Goal: Task Accomplishment & Management: Complete application form

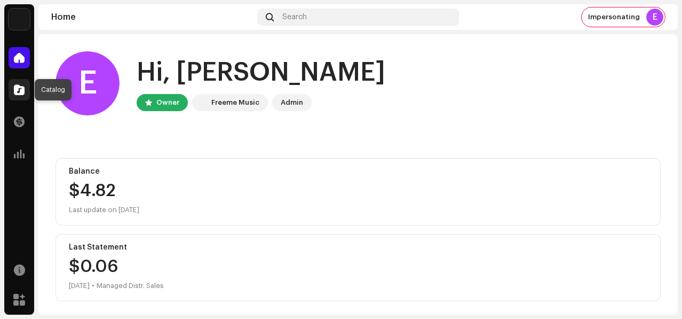
click at [20, 89] on span at bounding box center [19, 89] width 11 height 9
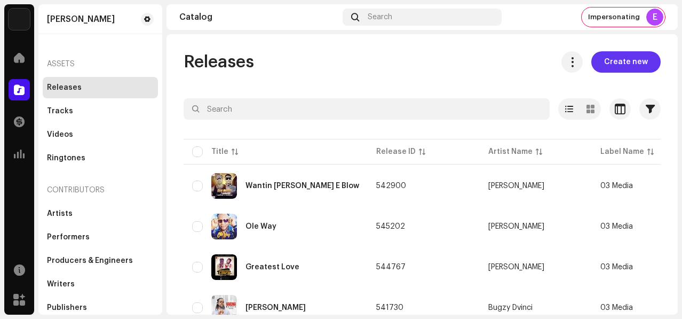
click at [621, 61] on span "Create new" at bounding box center [626, 61] width 44 height 21
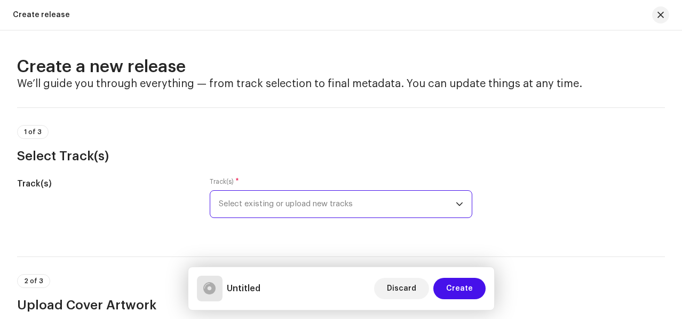
click at [343, 199] on span "Select existing or upload new tracks" at bounding box center [338, 204] width 238 height 27
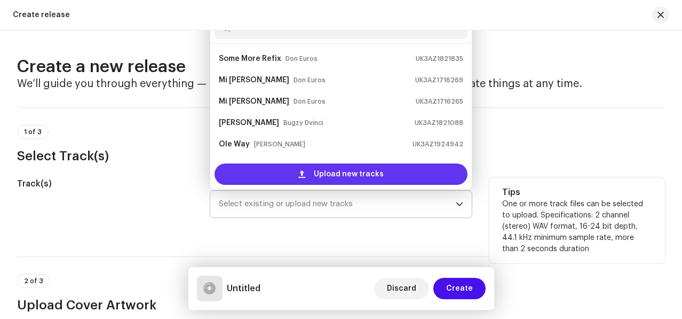
click at [320, 168] on span "Upload new tracks" at bounding box center [349, 173] width 70 height 21
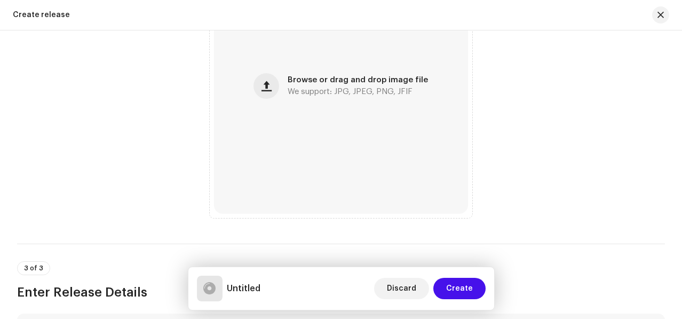
scroll to position [460, 0]
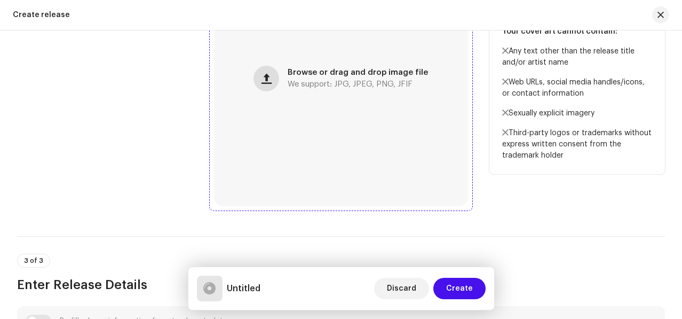
click at [269, 83] on span "button" at bounding box center [267, 78] width 10 height 9
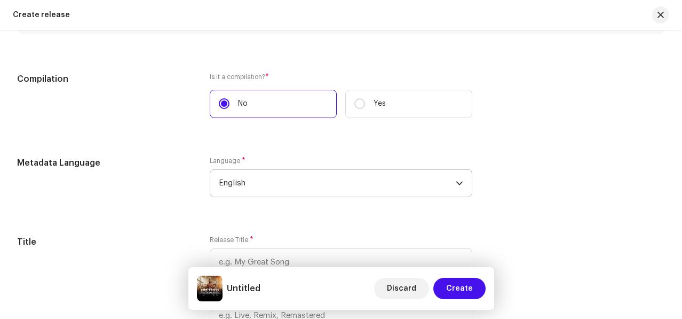
scroll to position [772, 0]
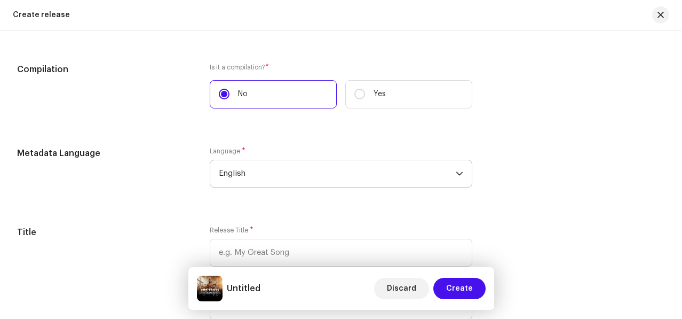
click at [290, 172] on span "English" at bounding box center [338, 173] width 238 height 27
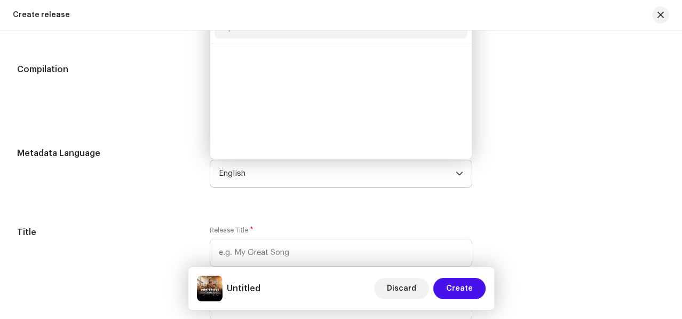
scroll to position [1000, 0]
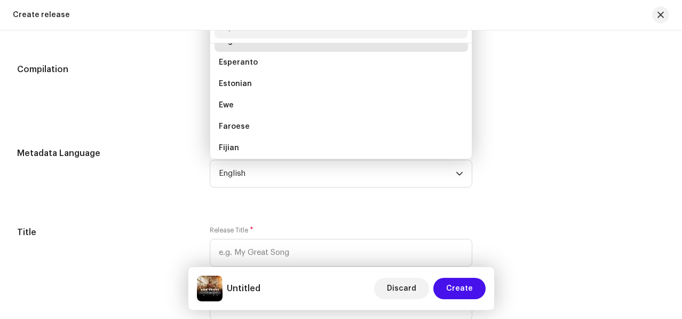
click at [192, 161] on div "Metadata Language Language * English Divehi Dutch Dzongkha English Esperanto Es…" at bounding box center [341, 173] width 648 height 53
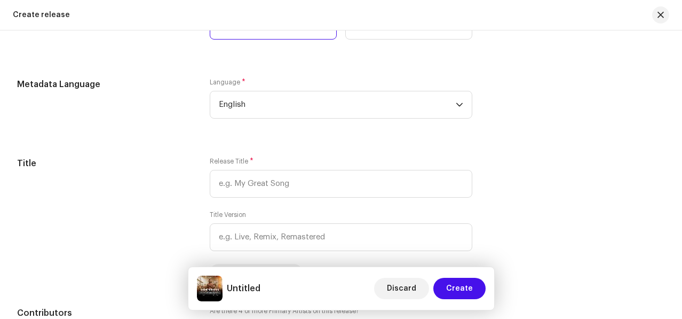
scroll to position [910, 0]
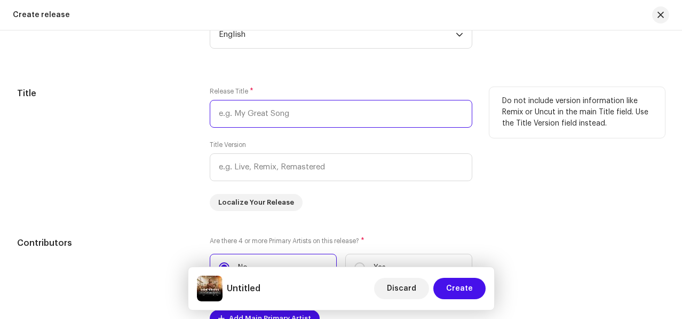
click at [282, 125] on input "text" at bounding box center [341, 114] width 263 height 28
paste input "Bidokwanisi"
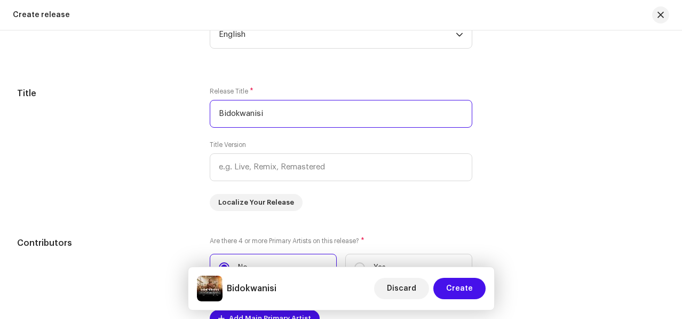
type input "Bidokwanisi"
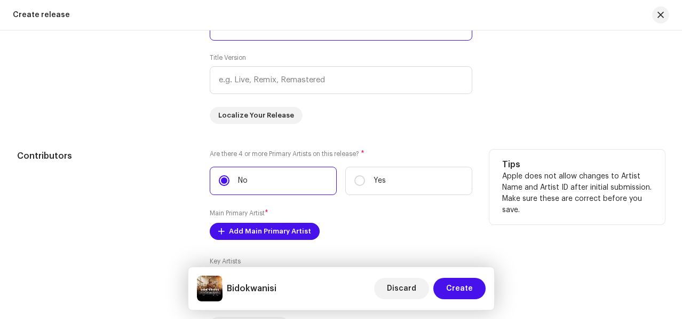
scroll to position [1059, 0]
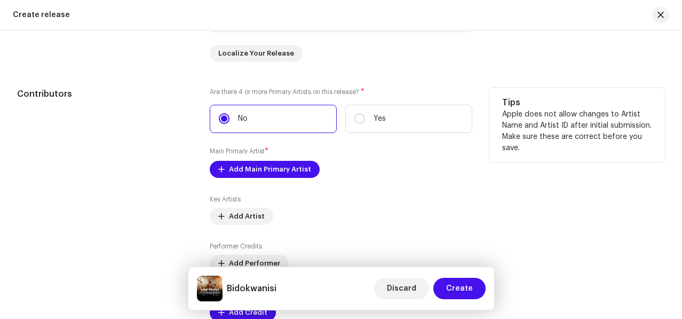
click at [285, 182] on div "Are there 4 or more Primary Artists on this release? * No Yes Main Primary Arti…" at bounding box center [341, 204] width 263 height 233
click at [282, 175] on span "Add Main Primary Artist" at bounding box center [270, 169] width 82 height 21
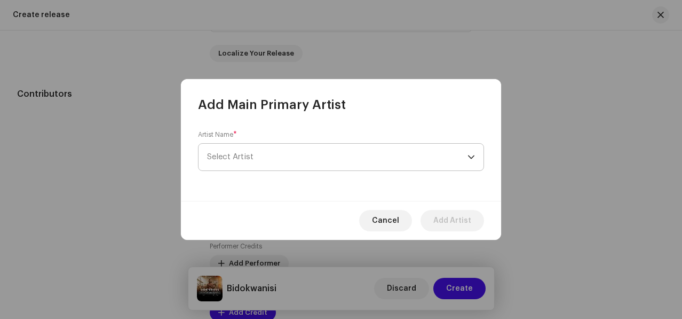
click at [281, 156] on span "Select Artist" at bounding box center [337, 157] width 261 height 27
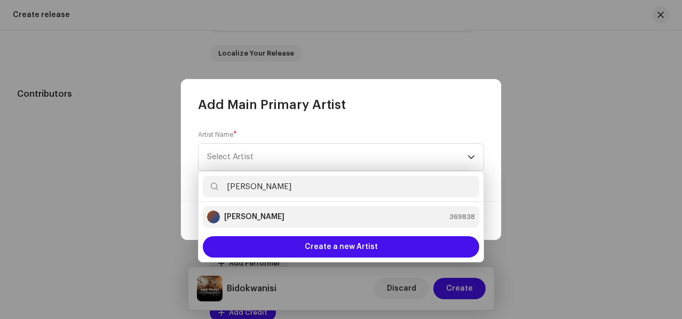
type input "[PERSON_NAME]"
click at [280, 217] on div "Don Cross 369838" at bounding box center [341, 216] width 268 height 13
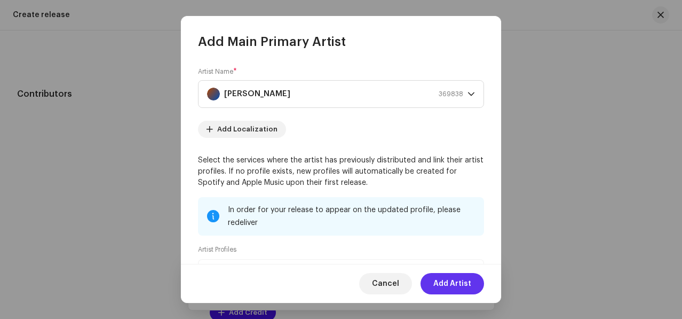
click at [439, 284] on span "Add Artist" at bounding box center [453, 283] width 38 height 21
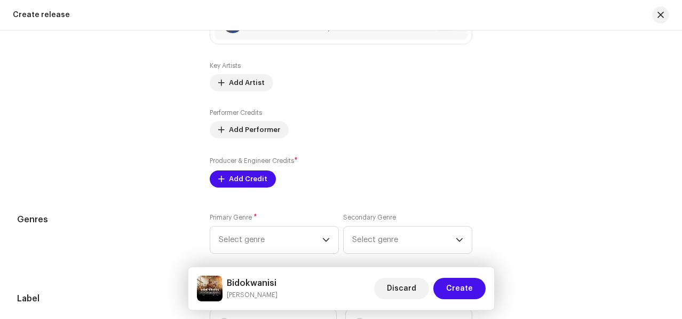
scroll to position [1205, 0]
click at [256, 183] on span "Add Credit" at bounding box center [248, 178] width 38 height 21
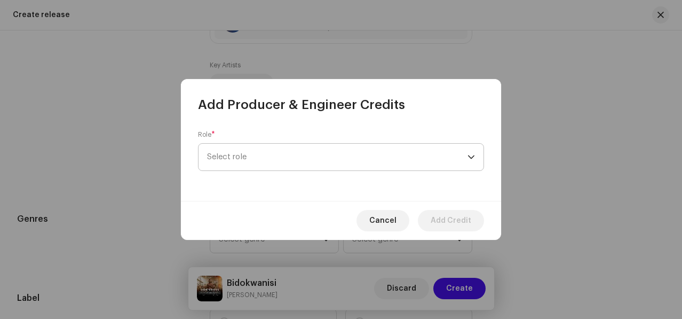
click at [296, 158] on span "Select role" at bounding box center [337, 157] width 261 height 27
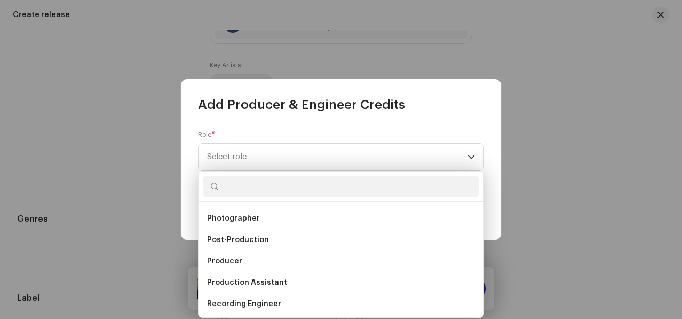
scroll to position [388, 0]
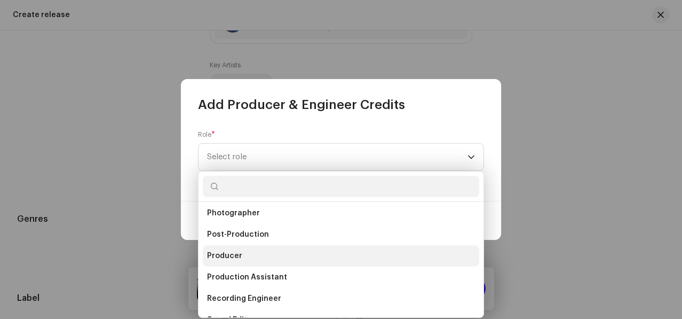
click at [242, 260] on li "Producer" at bounding box center [341, 255] width 277 height 21
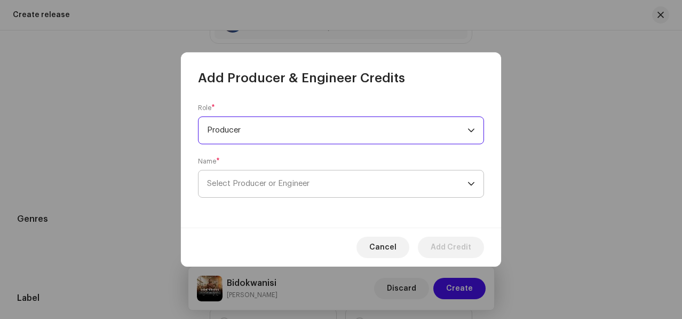
click at [257, 183] on span "Select Producer or Engineer" at bounding box center [258, 183] width 103 height 8
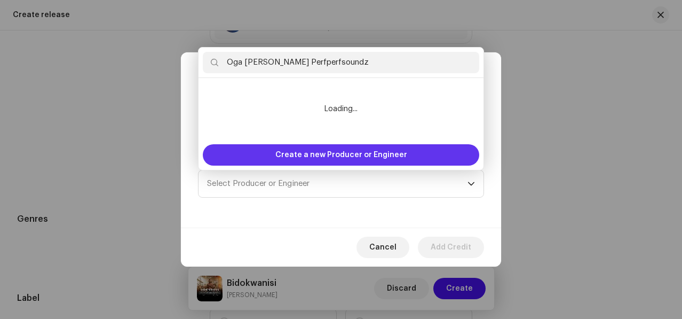
type input "Oga [PERSON_NAME] Perfperfsoundz"
click at [384, 152] on span "Create a new Producer or Engineer" at bounding box center [342, 154] width 132 height 21
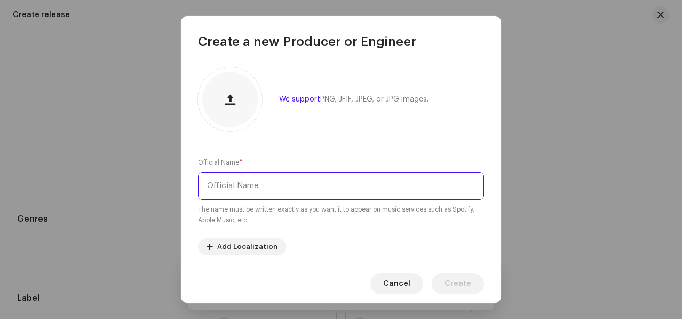
click at [298, 179] on input "text" at bounding box center [341, 186] width 286 height 28
paste input "Oga [PERSON_NAME] Perfperfsoundz"
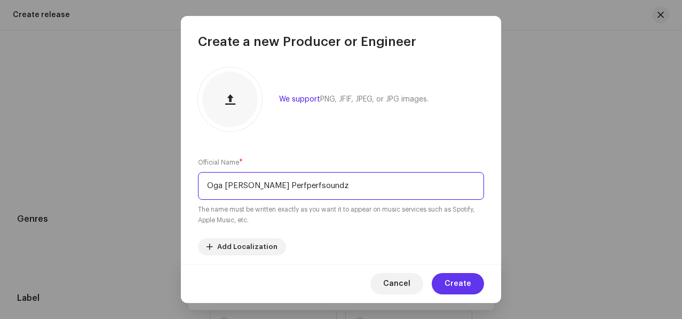
type input "Oga [PERSON_NAME] Perfperfsoundz"
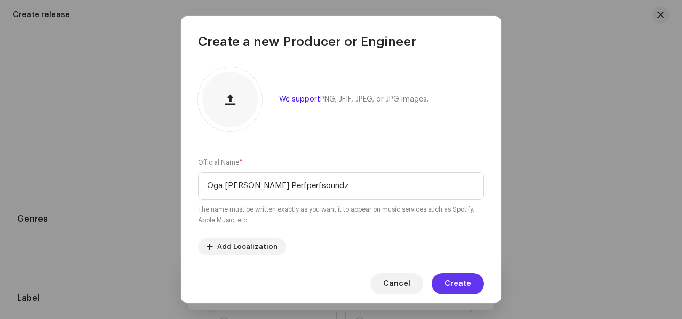
click at [444, 275] on button "Create" at bounding box center [458, 283] width 52 height 21
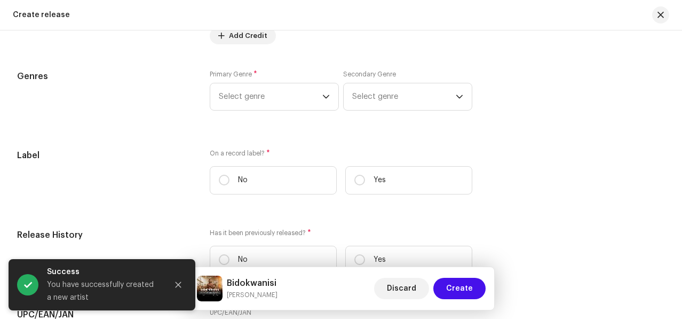
scroll to position [1398, 0]
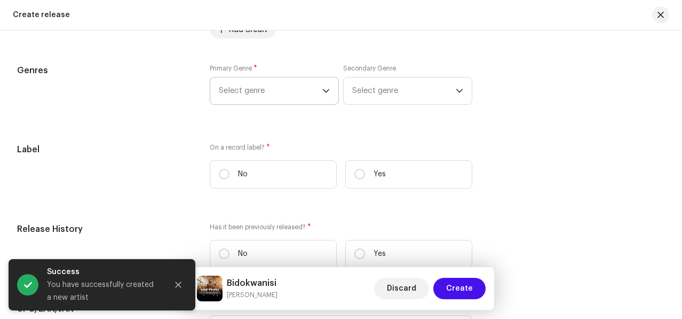
click at [274, 97] on span "Select genre" at bounding box center [271, 90] width 104 height 27
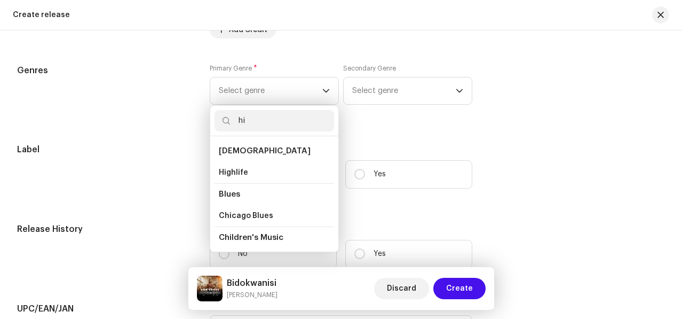
type input "hip"
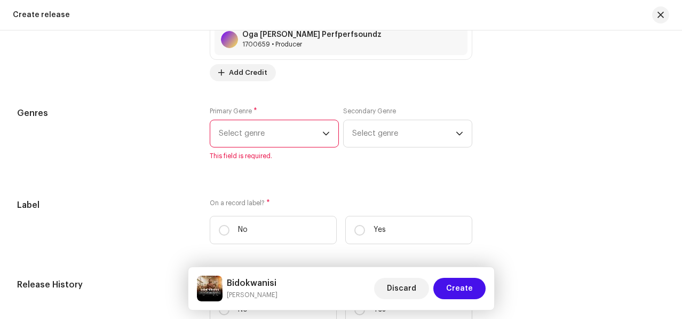
scroll to position [1441, 0]
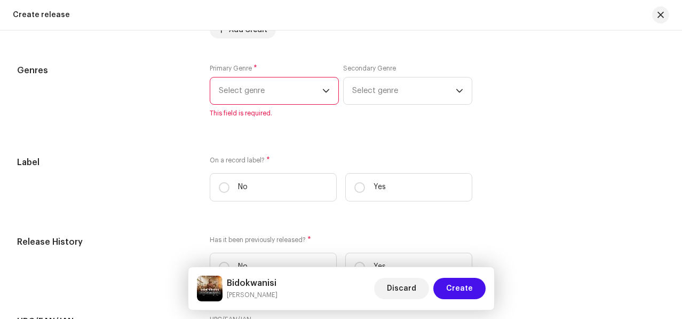
click at [263, 97] on span "Select genre" at bounding box center [271, 90] width 104 height 27
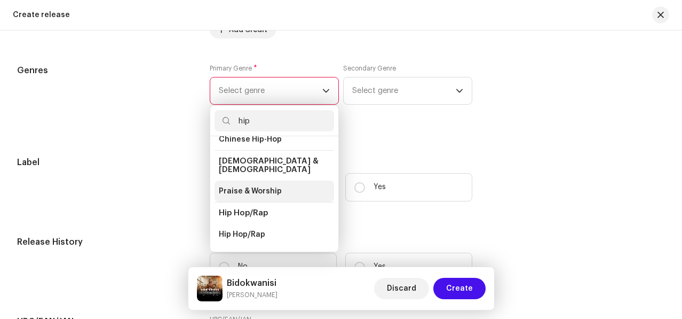
scroll to position [42, 0]
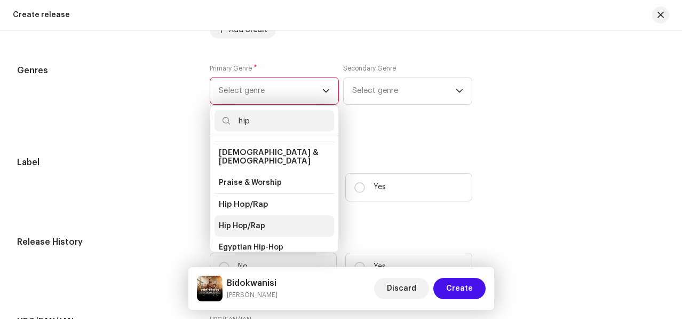
type input "hip"
click at [253, 221] on span "Hip Hop/Rap" at bounding box center [242, 226] width 46 height 11
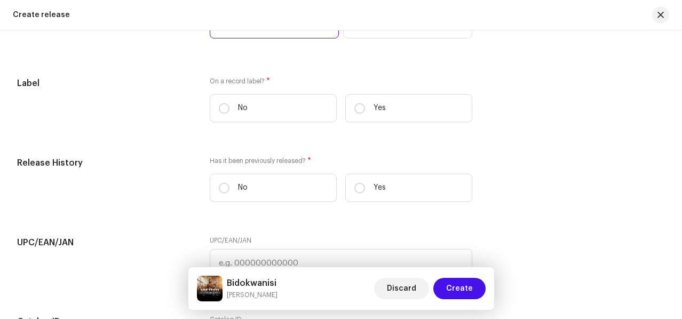
scroll to position [1524, 0]
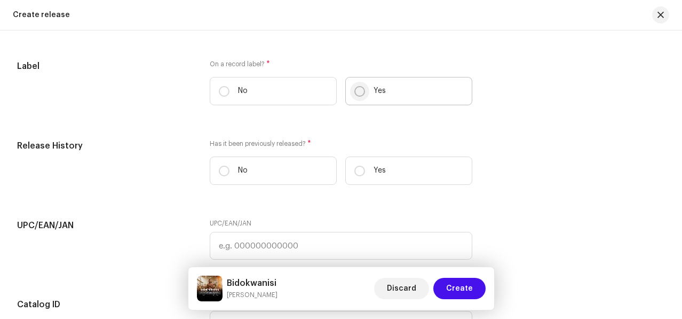
click at [355, 97] on input "Yes" at bounding box center [360, 91] width 11 height 11
radio input "true"
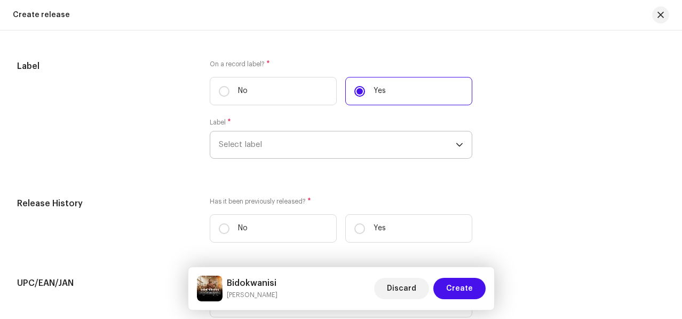
click at [333, 149] on span "Select label" at bounding box center [338, 144] width 238 height 27
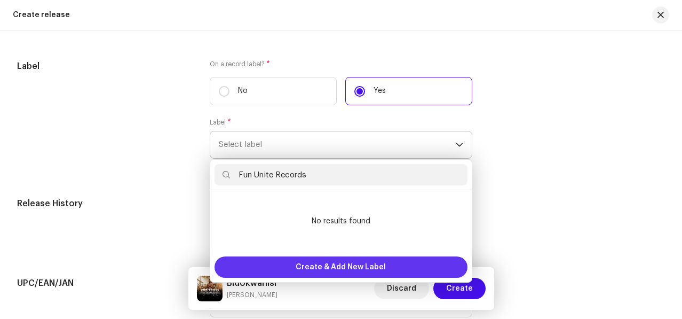
type input "Fun Unite Records"
click at [359, 269] on span "Create & Add New Label" at bounding box center [341, 266] width 90 height 21
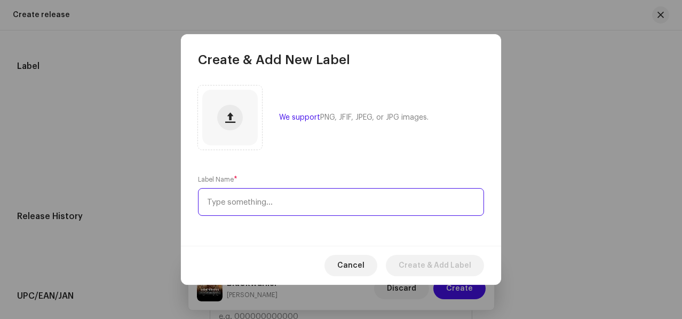
click at [293, 204] on input "text" at bounding box center [341, 202] width 286 height 28
paste input "Fun Unite Records"
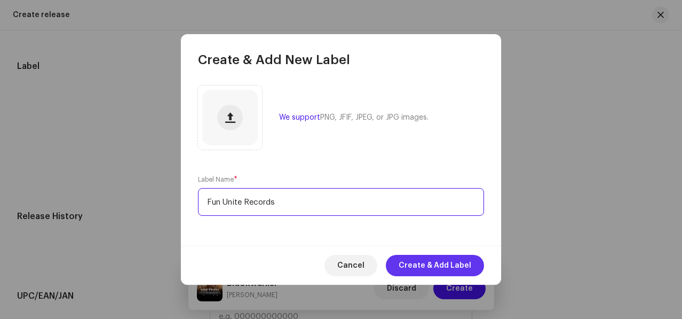
type input "Fun Unite Records"
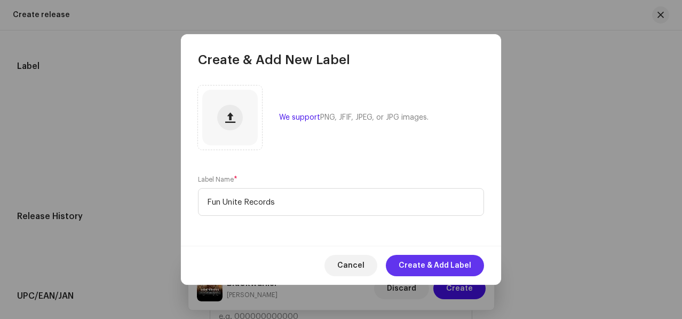
click at [424, 267] on span "Create & Add Label" at bounding box center [435, 265] width 73 height 21
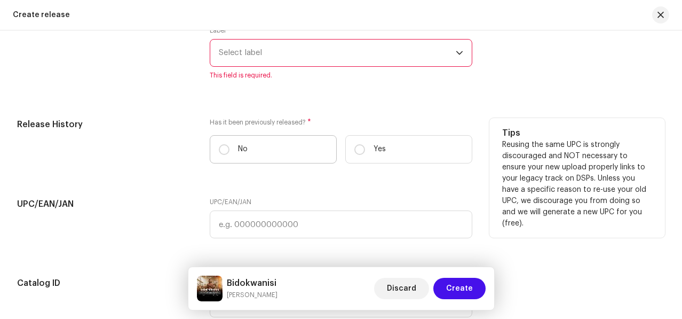
scroll to position [1632, 0]
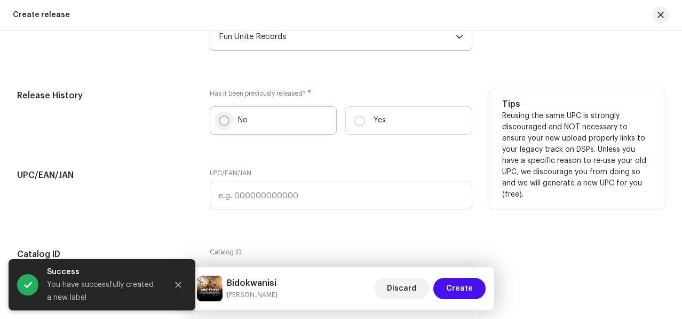
click at [220, 120] on input "No" at bounding box center [224, 120] width 11 height 11
radio input "true"
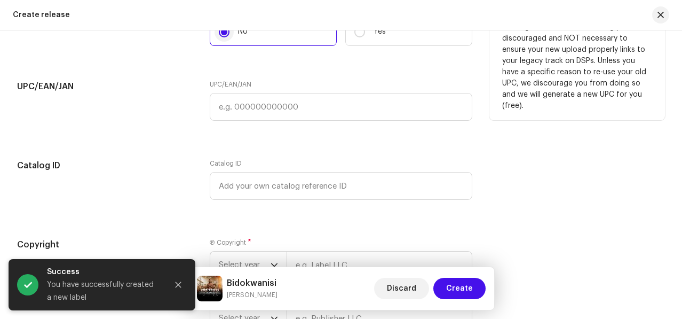
scroll to position [1856, 0]
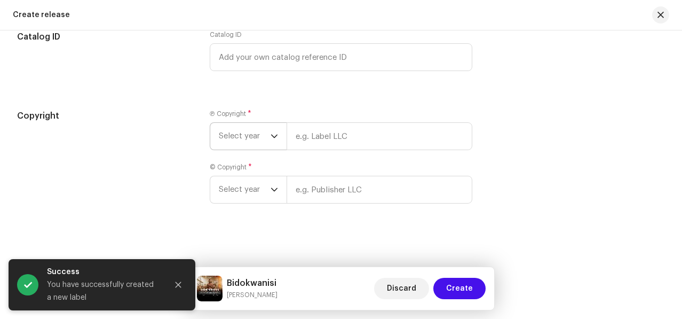
click at [237, 139] on span "Select year" at bounding box center [245, 136] width 52 height 27
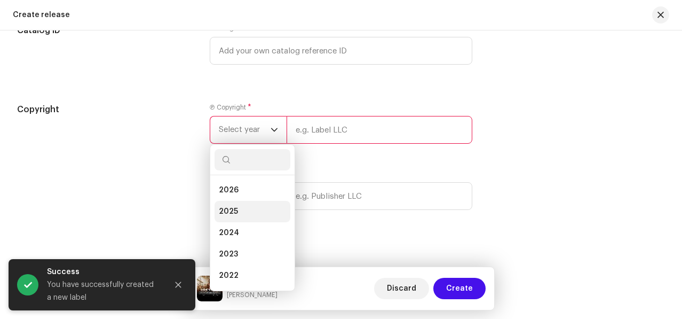
click at [234, 213] on span "2025" at bounding box center [228, 211] width 19 height 11
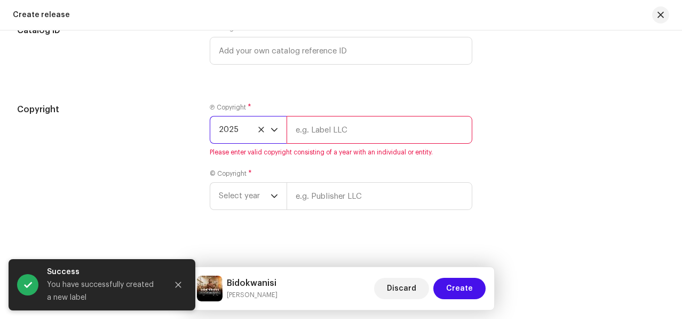
click at [345, 125] on input "text" at bounding box center [380, 130] width 186 height 28
paste input "Fun Unite Records"
type input "Fun Unite Records"
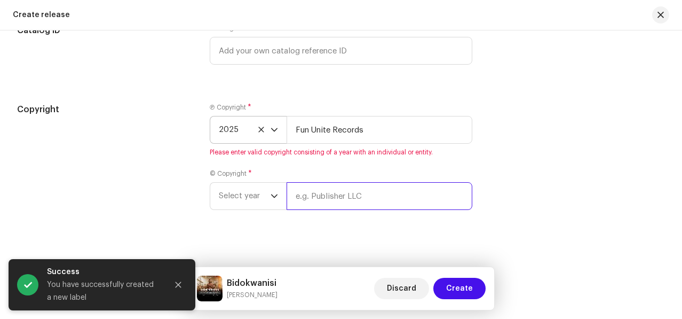
click at [320, 191] on input "text" at bounding box center [380, 196] width 186 height 28
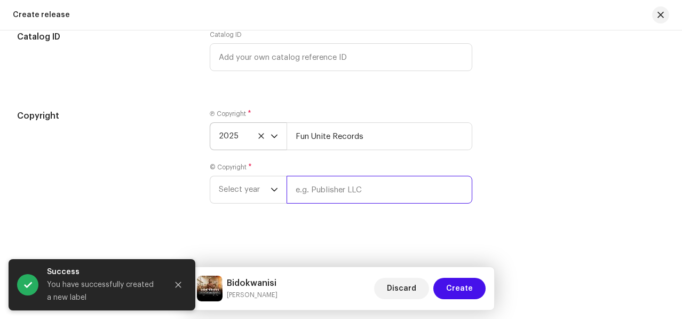
paste input "Fun Unite Records"
type input "Fun Unite Records"
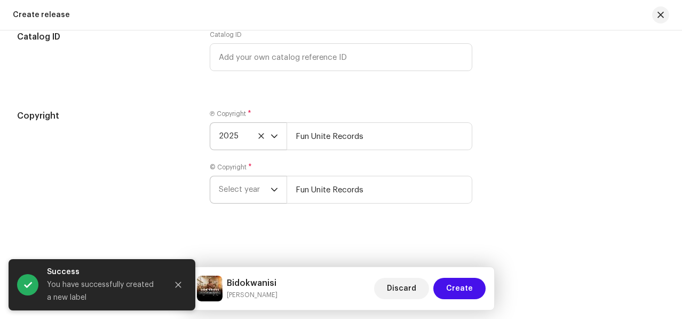
click at [244, 191] on span "Select year" at bounding box center [245, 189] width 52 height 27
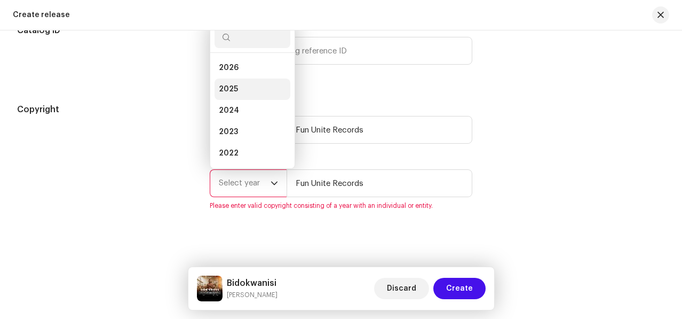
click at [227, 92] on span "2025" at bounding box center [228, 89] width 19 height 11
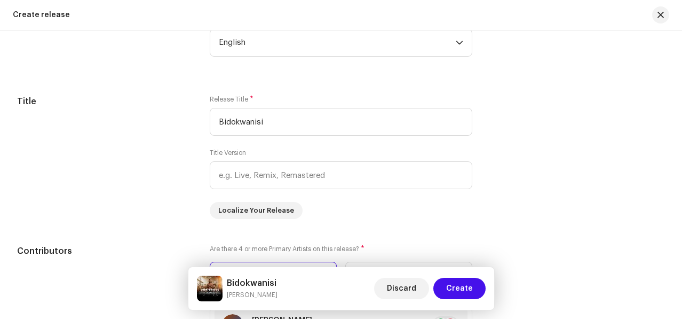
scroll to position [997, 0]
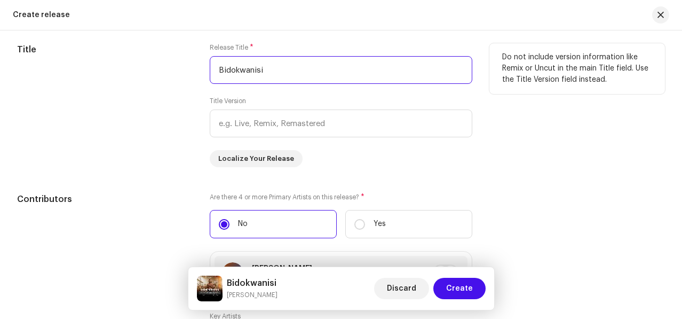
drag, startPoint x: 268, startPoint y: 73, endPoint x: 211, endPoint y: 73, distance: 56.6
click at [211, 73] on input "Bidokwanisi" at bounding box center [341, 70] width 263 height 28
click at [97, 68] on div "Title" at bounding box center [105, 105] width 176 height 124
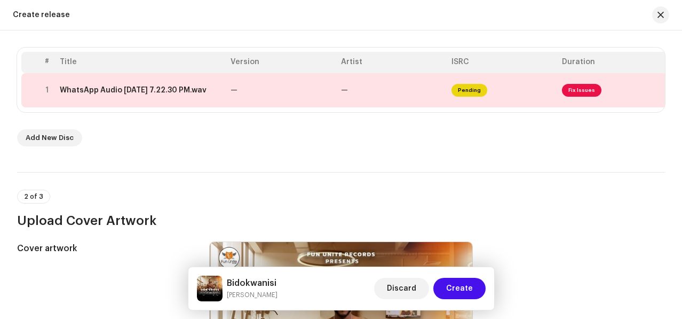
scroll to position [191, 0]
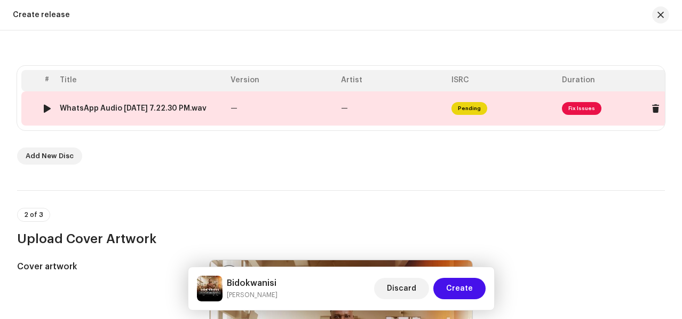
click at [284, 114] on td "—" at bounding box center [281, 108] width 111 height 34
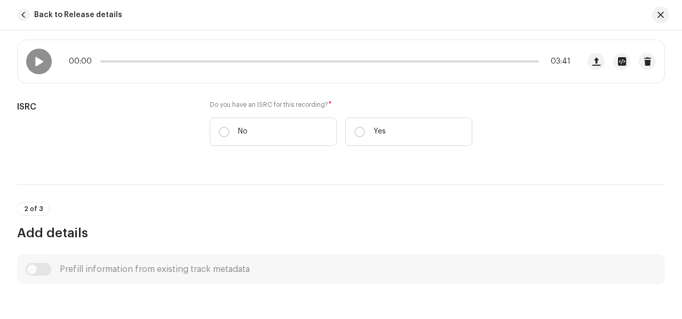
scroll to position [213, 0]
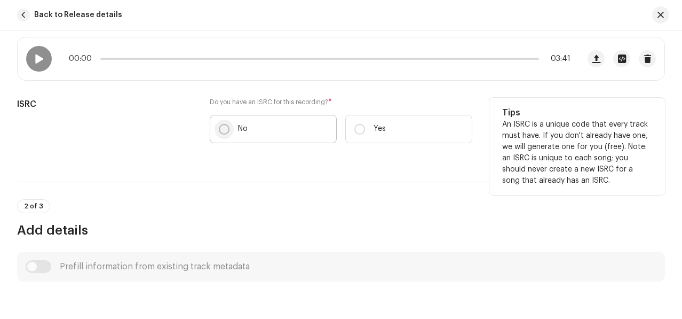
click at [223, 130] on input "No" at bounding box center [224, 129] width 11 height 11
radio input "true"
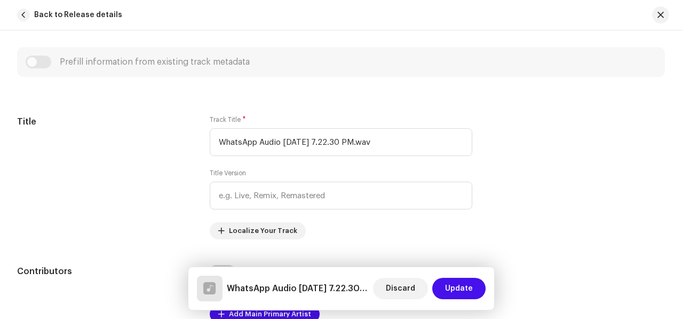
scroll to position [450, 0]
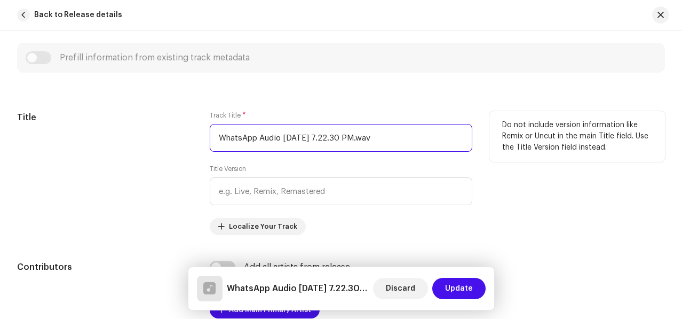
drag, startPoint x: 404, startPoint y: 136, endPoint x: 201, endPoint y: 132, distance: 202.9
click at [201, 132] on div "Title Track Title * WhatsApp Audio [DATE] 7.22.30 PM.wav Title Version Localize…" at bounding box center [341, 173] width 648 height 124
paste input "Bidokwanisi"
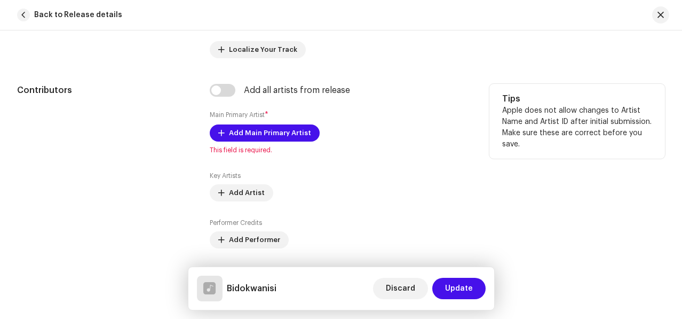
scroll to position [638, 0]
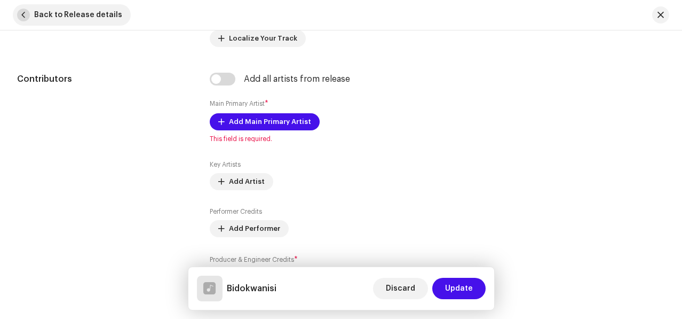
type input "Bidokwanisi"
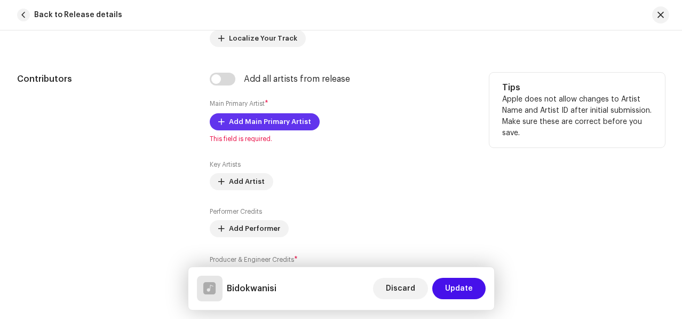
click at [242, 115] on span "Add Main Primary Artist" at bounding box center [270, 121] width 82 height 21
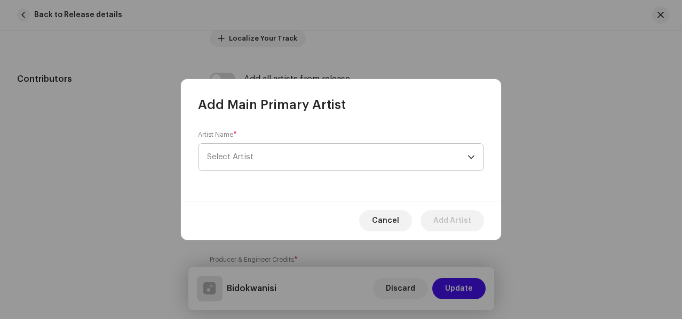
click at [234, 162] on span "Select Artist" at bounding box center [337, 157] width 261 height 27
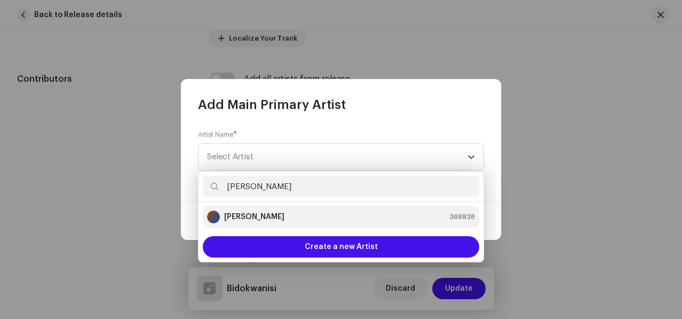
type input "[PERSON_NAME]"
click at [270, 218] on div "Don Cross 369838" at bounding box center [341, 216] width 268 height 13
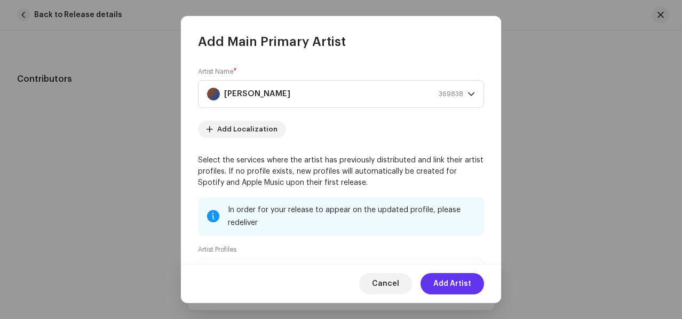
click at [445, 283] on span "Add Artist" at bounding box center [453, 283] width 38 height 21
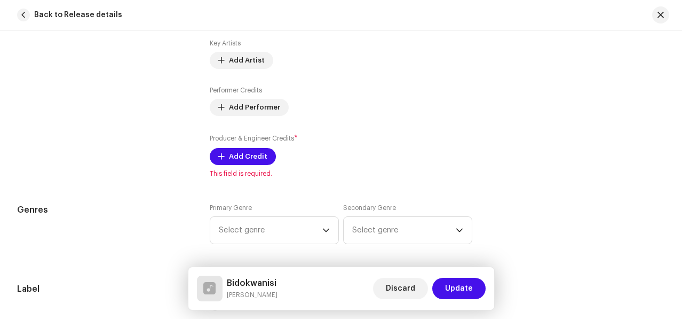
scroll to position [776, 0]
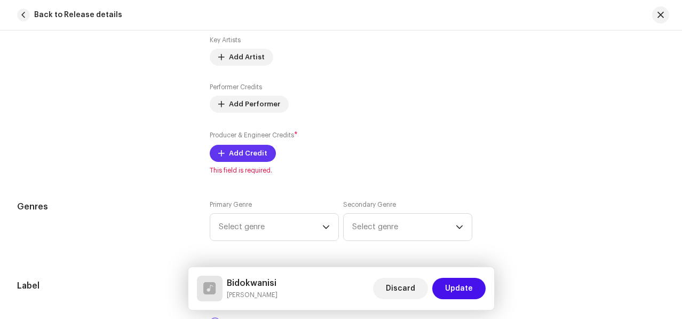
click at [234, 159] on span "Add Credit" at bounding box center [248, 153] width 38 height 21
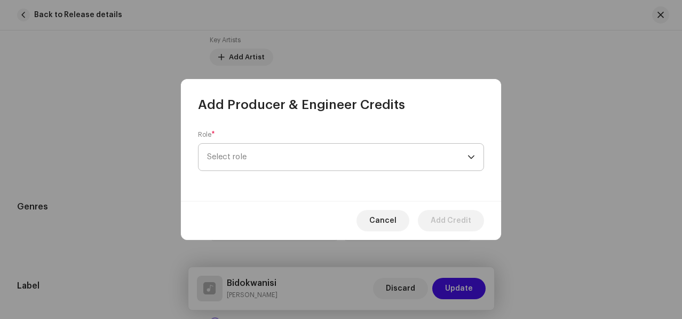
click at [263, 155] on span "Select role" at bounding box center [337, 157] width 261 height 27
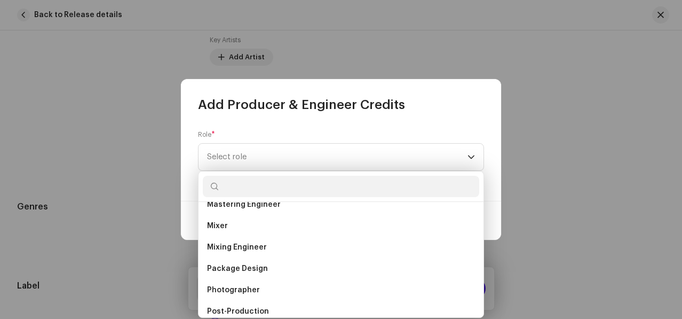
scroll to position [351, 0]
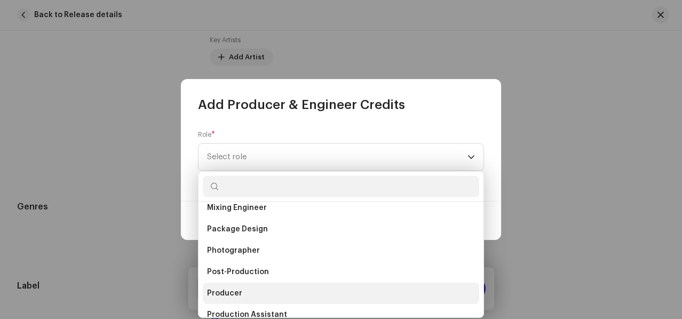
click at [226, 293] on span "Producer" at bounding box center [224, 293] width 35 height 11
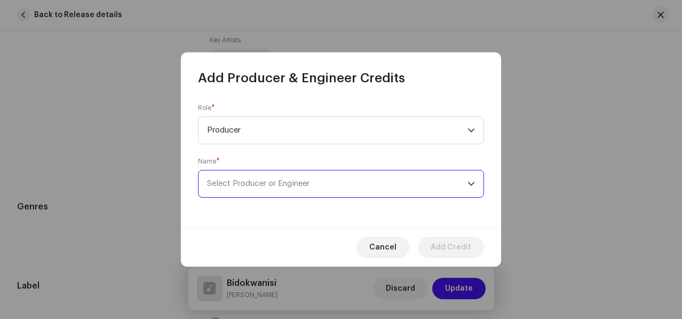
click at [249, 188] on span "Select Producer or Engineer" at bounding box center [337, 183] width 261 height 27
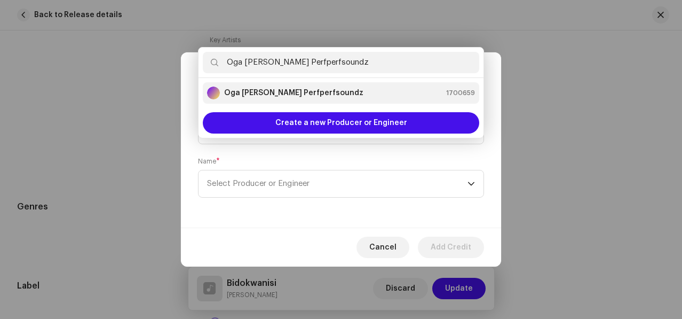
type input "Oga [PERSON_NAME] Perfperfsoundz"
click at [334, 89] on div "Oga [PERSON_NAME] Perfperfsoundz 1700659" at bounding box center [341, 92] width 268 height 13
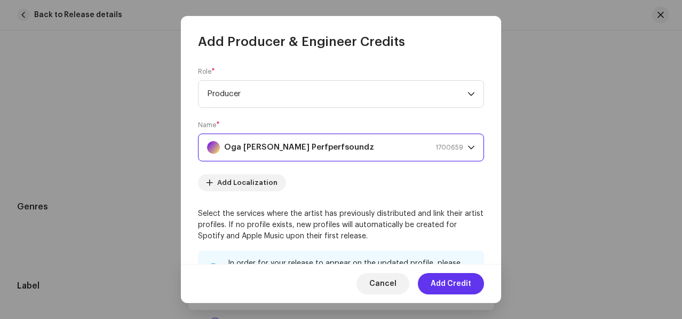
click at [434, 285] on span "Add Credit" at bounding box center [451, 283] width 41 height 21
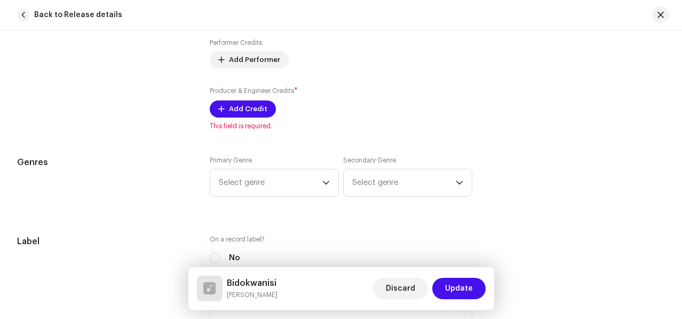
scroll to position [861, 0]
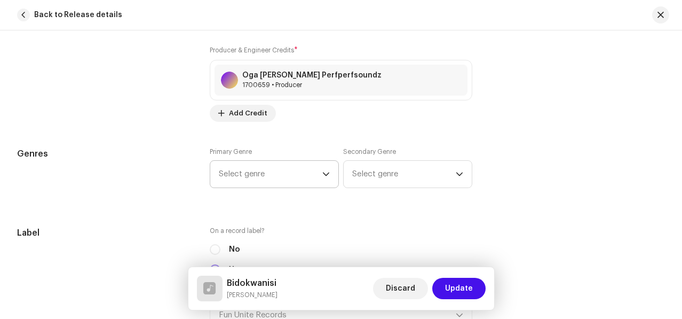
click at [271, 170] on span "Select genre" at bounding box center [271, 174] width 104 height 27
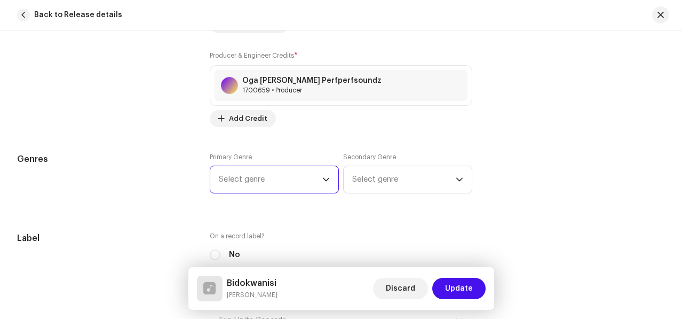
click at [265, 177] on span "Select genre" at bounding box center [271, 179] width 104 height 27
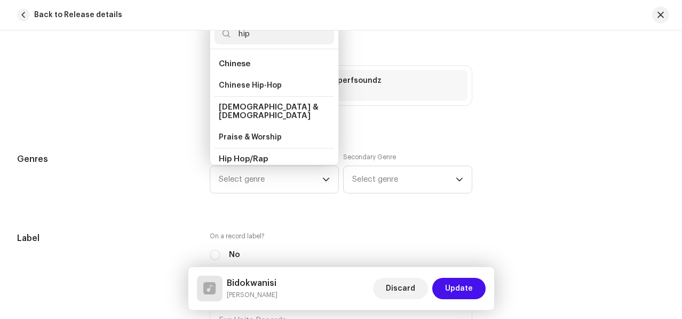
scroll to position [42, 0]
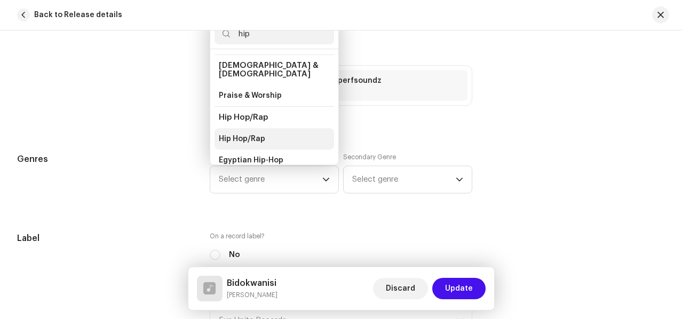
type input "hip"
click at [243, 133] on span "Hip Hop/Rap" at bounding box center [242, 138] width 46 height 11
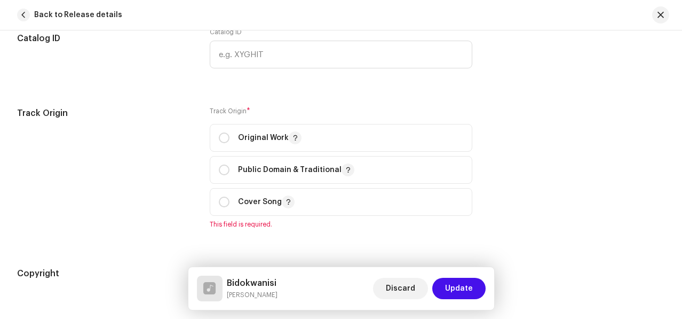
scroll to position [1290, 0]
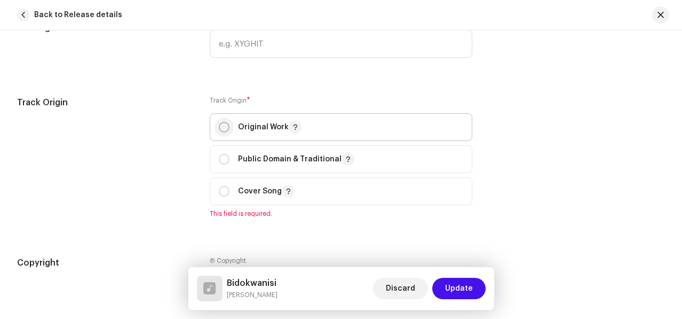
click at [227, 128] on input "radio" at bounding box center [224, 127] width 11 height 11
radio input "true"
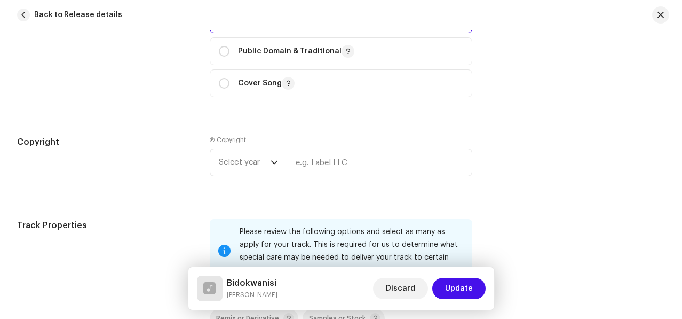
scroll to position [1459, 0]
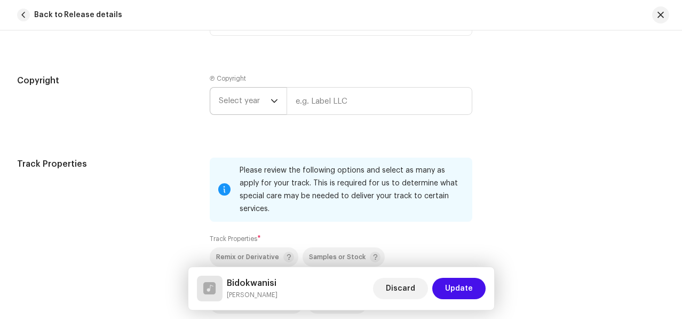
click at [225, 105] on span "Select year" at bounding box center [245, 101] width 52 height 27
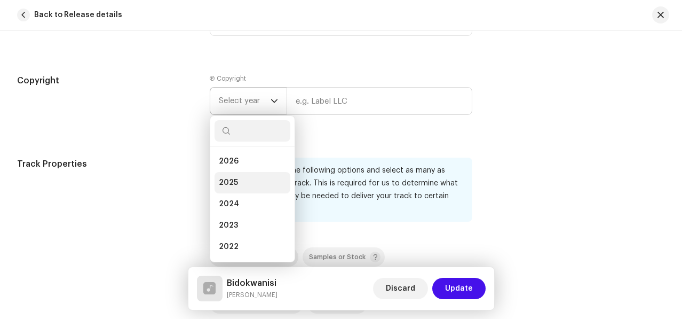
click at [237, 186] on li "2025" at bounding box center [253, 182] width 76 height 21
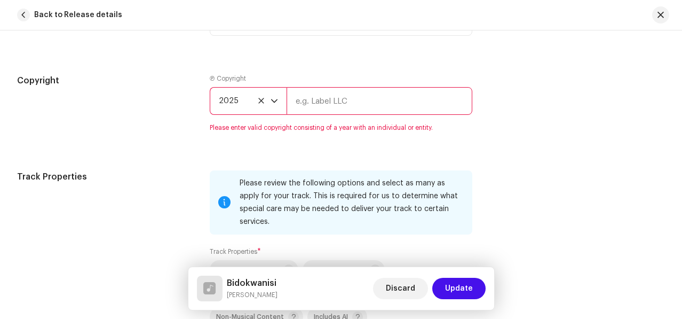
click at [338, 105] on input "text" at bounding box center [380, 101] width 186 height 28
paste input "Fun Unite Records"
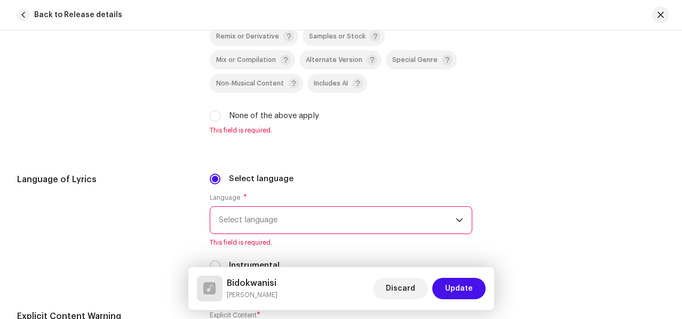
type input "Fun Unite Records"
click at [219, 110] on div "None of the above apply" at bounding box center [341, 116] width 263 height 12
click at [214, 111] on input "None of the above apply" at bounding box center [215, 116] width 11 height 11
checkbox input "true"
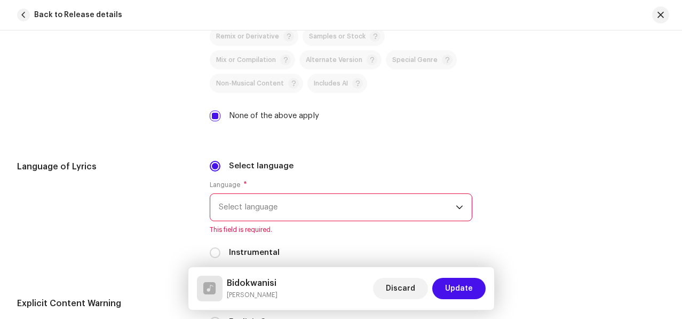
click at [280, 213] on div "Language * Select language This field is required." at bounding box center [341, 206] width 263 height 53
click at [282, 198] on span "Select language" at bounding box center [338, 207] width 238 height 27
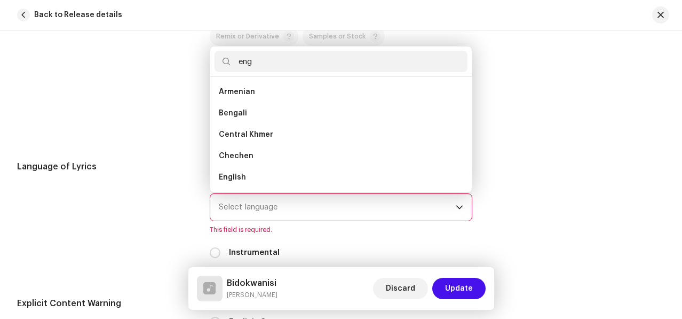
scroll to position [0, 0]
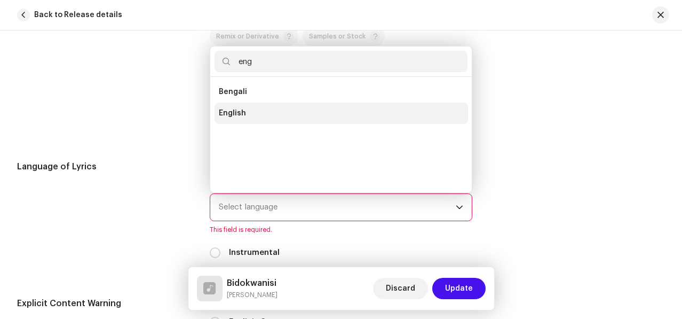
type input "eng"
click at [244, 103] on li "English" at bounding box center [342, 113] width 254 height 21
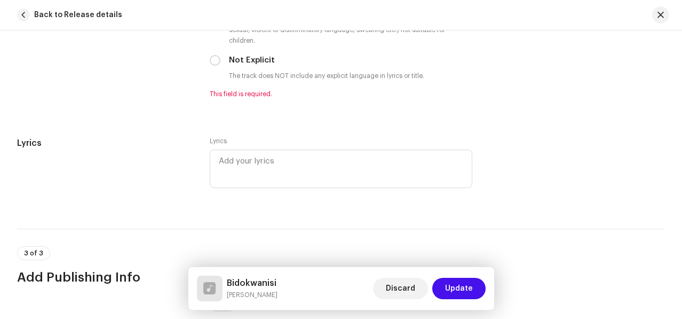
scroll to position [1984, 0]
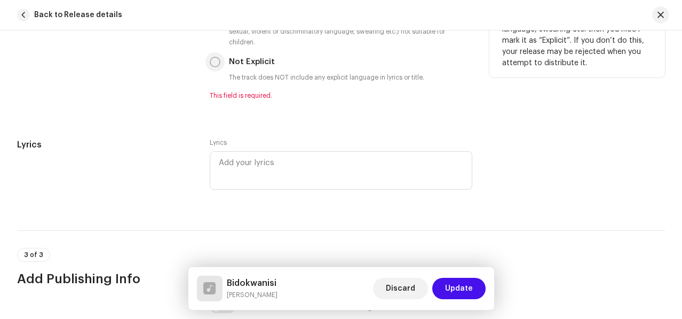
click at [210, 57] on input "Not Explicit" at bounding box center [215, 62] width 11 height 11
radio input "true"
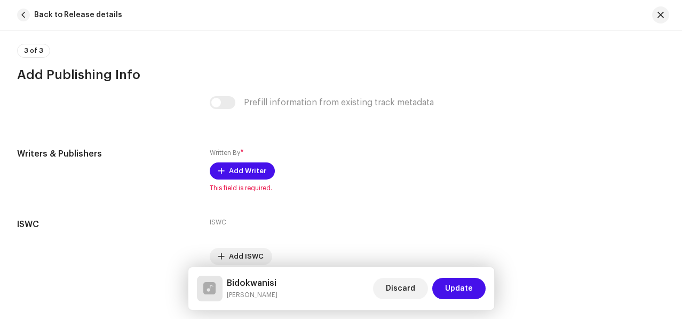
scroll to position [2213, 0]
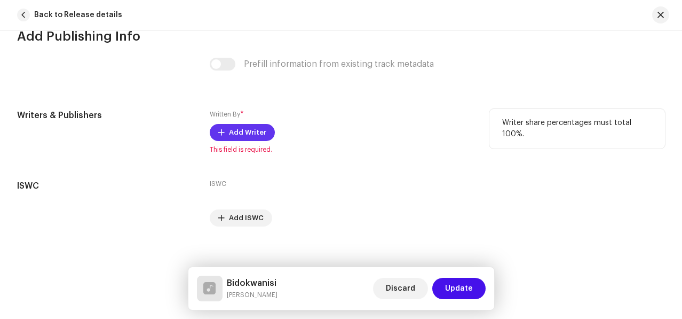
click at [229, 124] on span "Add Writer" at bounding box center [247, 132] width 37 height 21
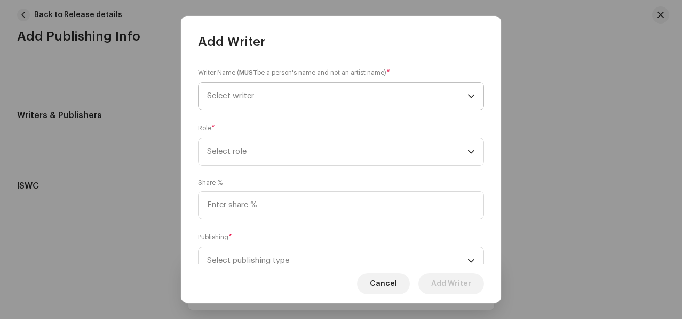
click at [326, 105] on span "Select writer" at bounding box center [337, 96] width 261 height 27
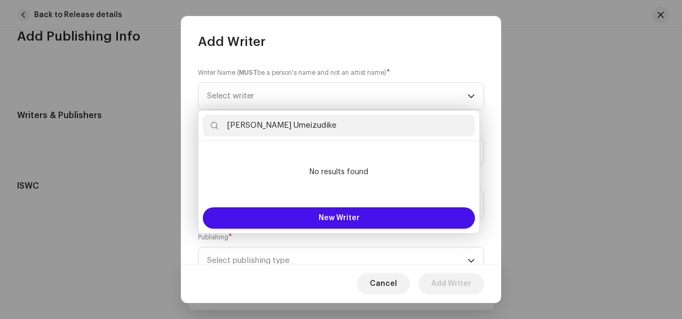
drag, startPoint x: 298, startPoint y: 125, endPoint x: 257, endPoint y: 124, distance: 41.6
click at [257, 124] on input "[PERSON_NAME] Umeizudike" at bounding box center [339, 125] width 272 height 21
drag, startPoint x: 301, startPoint y: 124, endPoint x: 221, endPoint y: 121, distance: 79.6
click at [221, 121] on input "[DEMOGRAPHIC_DATA][PERSON_NAME]" at bounding box center [339, 125] width 272 height 21
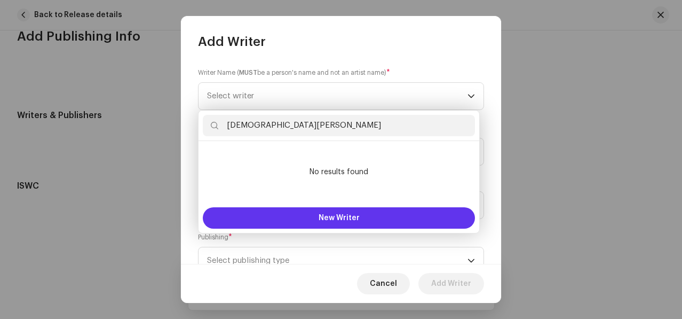
type input "[DEMOGRAPHIC_DATA][PERSON_NAME]"
click at [270, 215] on button "New Writer" at bounding box center [339, 217] width 272 height 21
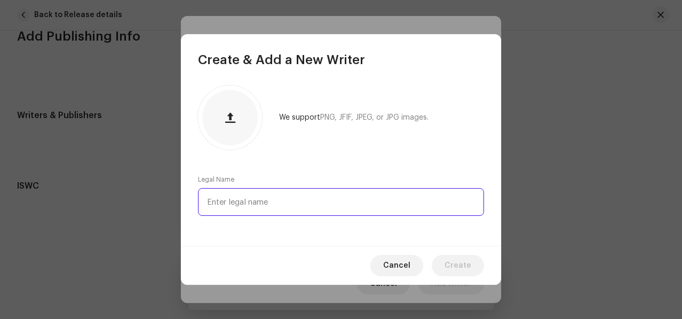
click at [274, 194] on input "text" at bounding box center [341, 202] width 286 height 28
paste input "[DEMOGRAPHIC_DATA][PERSON_NAME]"
type input "[DEMOGRAPHIC_DATA][PERSON_NAME]"
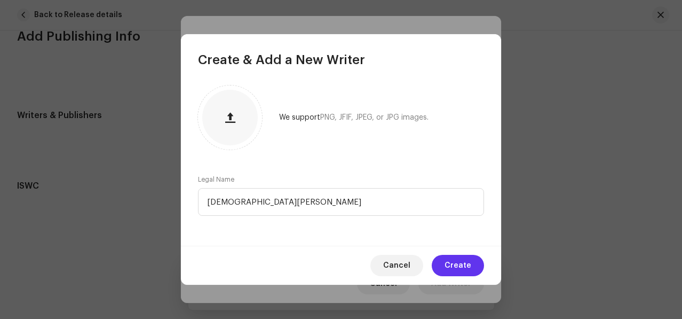
click at [461, 268] on span "Create" at bounding box center [458, 265] width 27 height 21
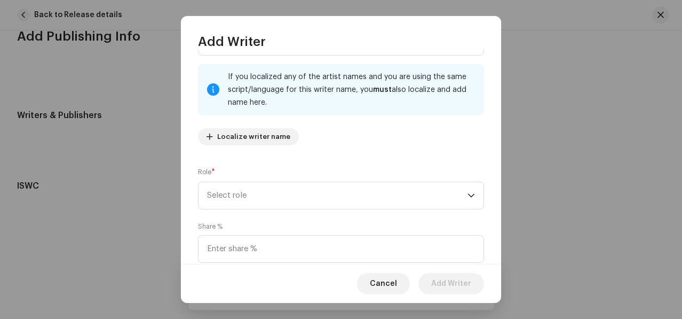
scroll to position [61, 0]
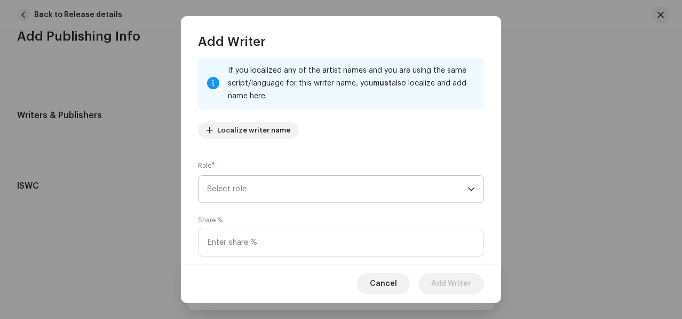
click at [444, 191] on span "Select role" at bounding box center [337, 189] width 261 height 27
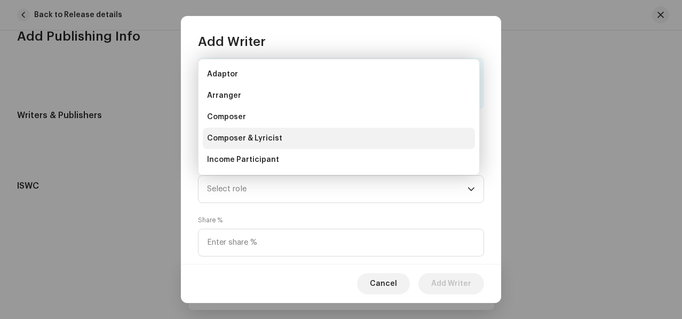
click at [322, 141] on li "Composer & Lyricist" at bounding box center [339, 138] width 272 height 21
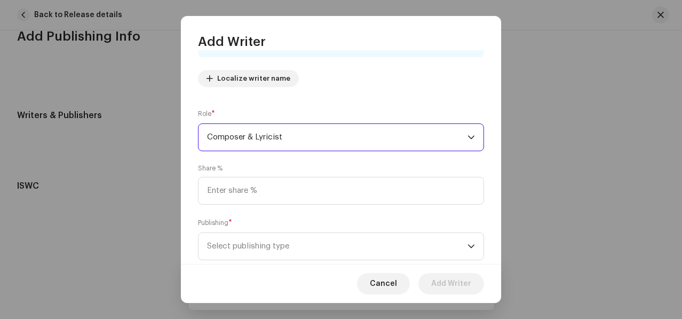
scroll to position [135, 0]
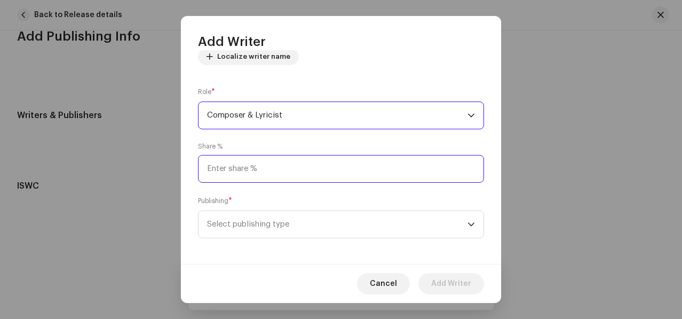
click at [269, 171] on input at bounding box center [341, 169] width 286 height 28
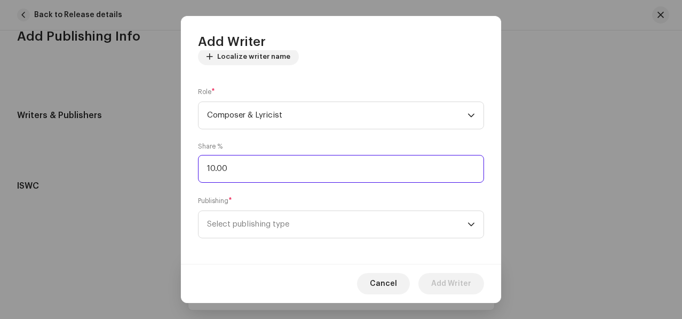
type input "100.00"
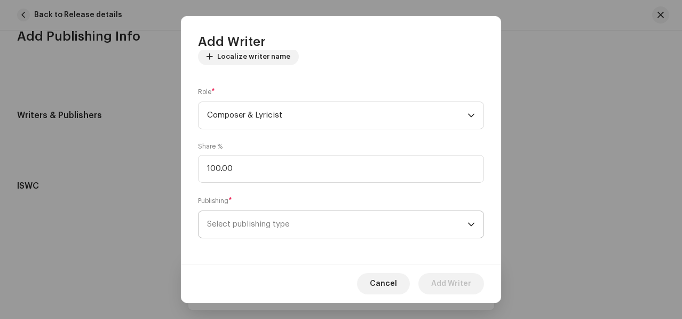
click at [271, 218] on span "Select publishing type" at bounding box center [337, 224] width 261 height 27
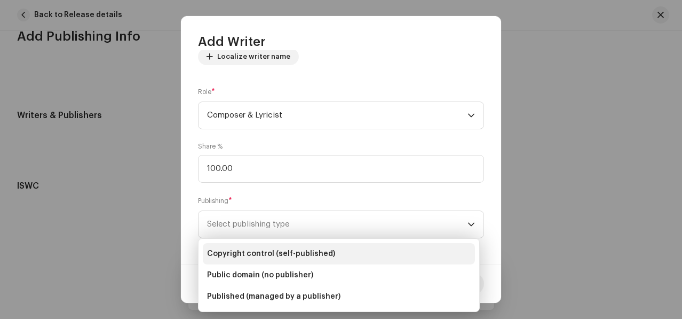
click at [246, 247] on li "Copyright control (self-published)" at bounding box center [339, 253] width 272 height 21
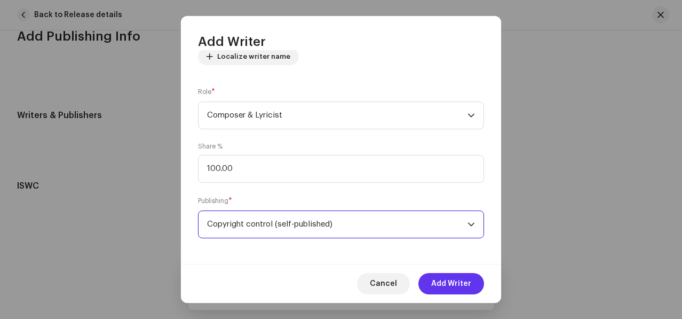
click at [466, 280] on span "Add Writer" at bounding box center [451, 283] width 40 height 21
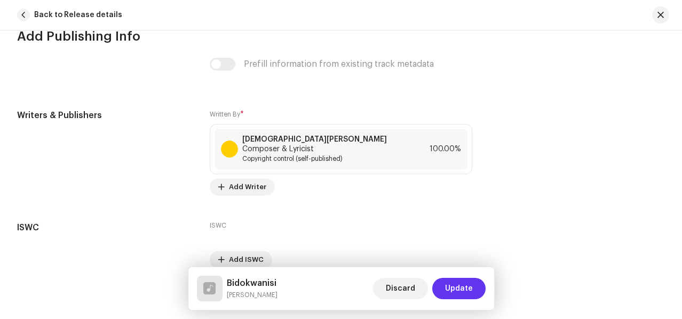
click at [446, 279] on button "Update" at bounding box center [458, 288] width 53 height 21
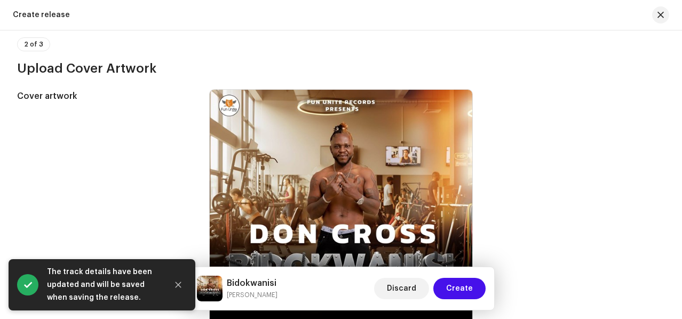
scroll to position [639, 0]
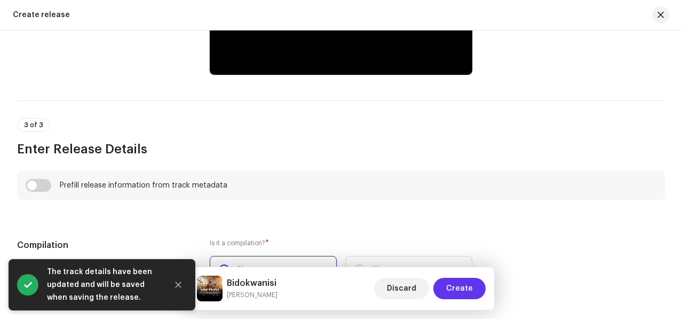
click at [473, 284] on span "Create" at bounding box center [459, 288] width 27 height 21
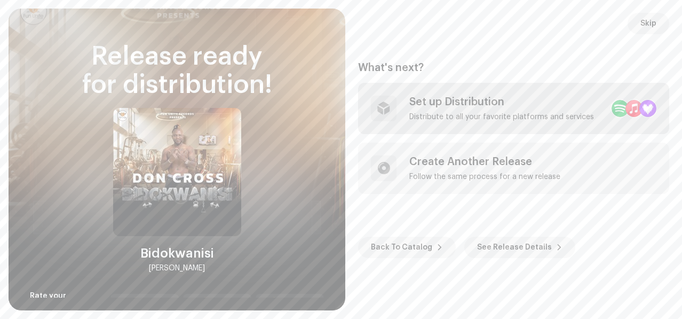
click at [443, 103] on div "Set up Distribution" at bounding box center [502, 102] width 185 height 13
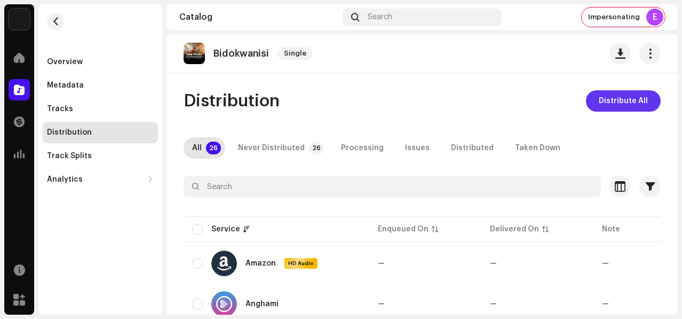
click at [605, 101] on span "Distribute All" at bounding box center [623, 100] width 49 height 21
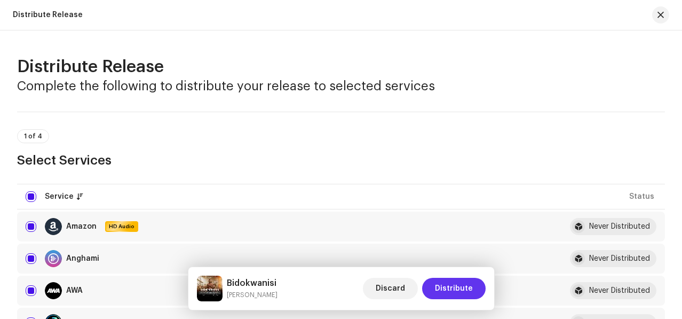
click at [473, 284] on span "Distribute" at bounding box center [454, 288] width 38 height 21
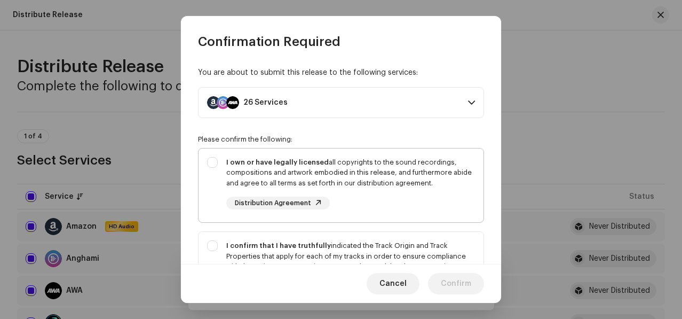
click at [210, 163] on div "I own or have legally licensed all copyrights to the sound recordings, composit…" at bounding box center [341, 183] width 285 height 70
checkbox input "true"
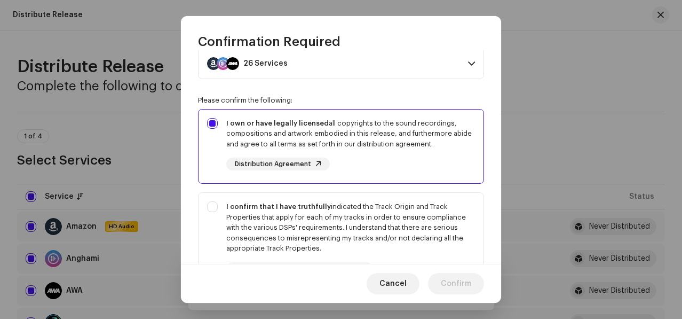
scroll to position [56, 0]
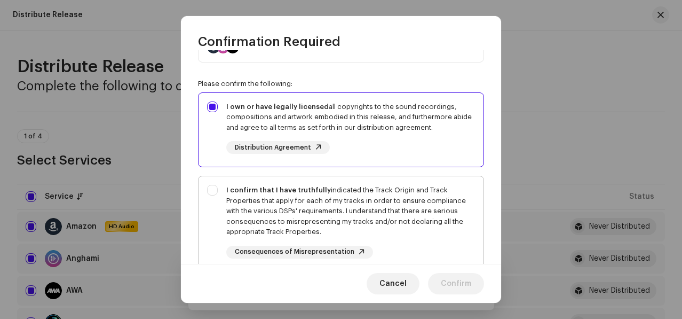
click at [209, 194] on div "I confirm that I have truthfully indicated the Track Origin and Track Propertie…" at bounding box center [341, 221] width 285 height 91
checkbox input "true"
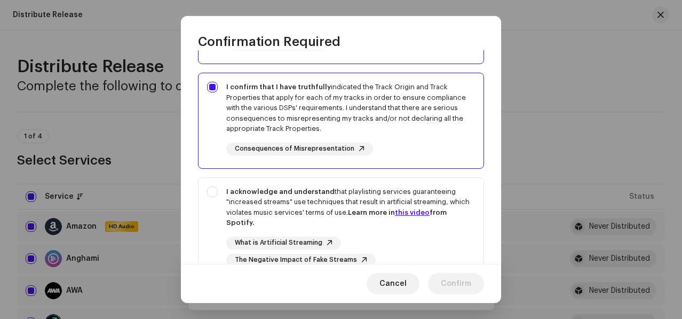
scroll to position [247, 0]
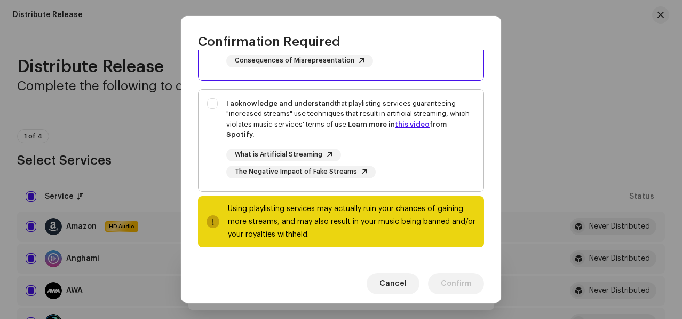
click at [204, 138] on div "I acknowledge and understand that playlisting services guaranteeing "increased …" at bounding box center [341, 138] width 285 height 97
checkbox input "true"
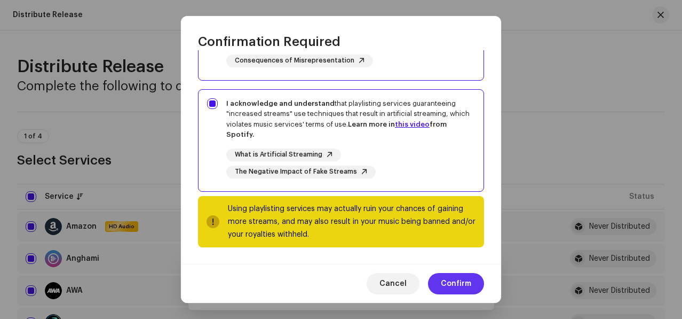
click at [472, 278] on button "Confirm" at bounding box center [456, 283] width 56 height 21
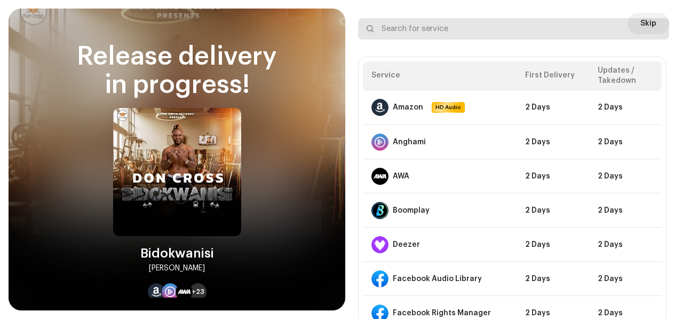
click at [642, 27] on input "text" at bounding box center [513, 28] width 311 height 21
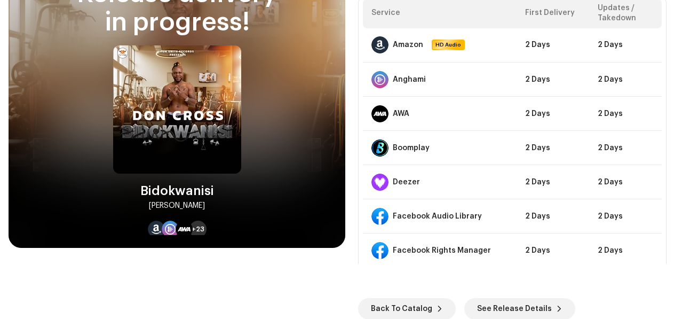
scroll to position [0, 0]
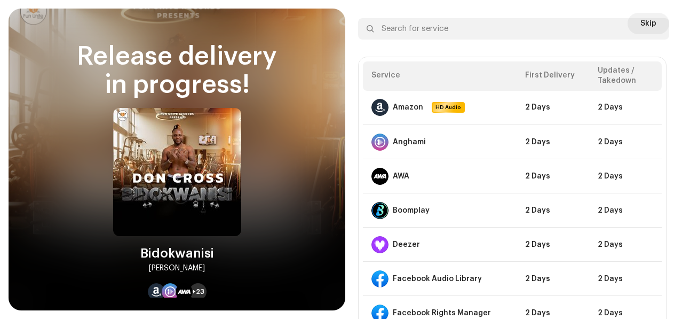
click at [656, 24] on div at bounding box center [656, 28] width 13 height 13
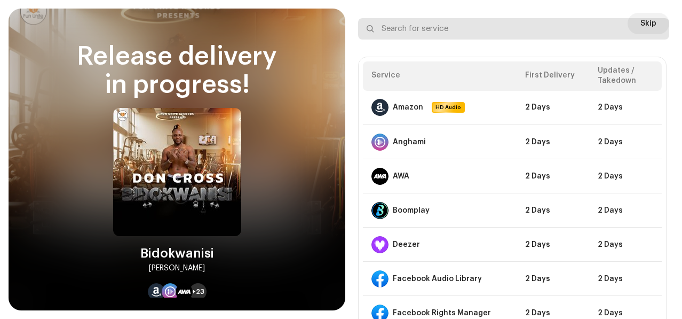
click at [646, 24] on input "text" at bounding box center [513, 28] width 311 height 21
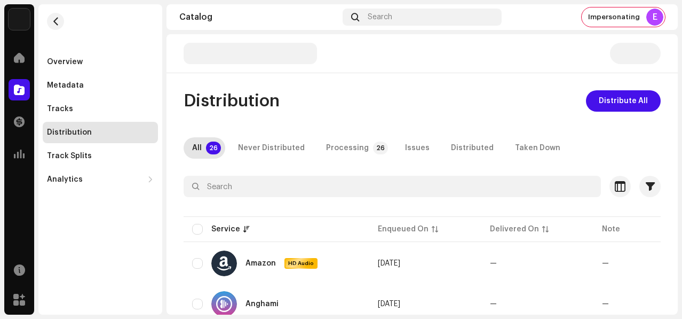
click at [618, 101] on span "Distribute All" at bounding box center [623, 100] width 49 height 21
click at [587, 16] on div "Impersonating E" at bounding box center [623, 16] width 83 height 19
